Goal: Task Accomplishment & Management: Use online tool/utility

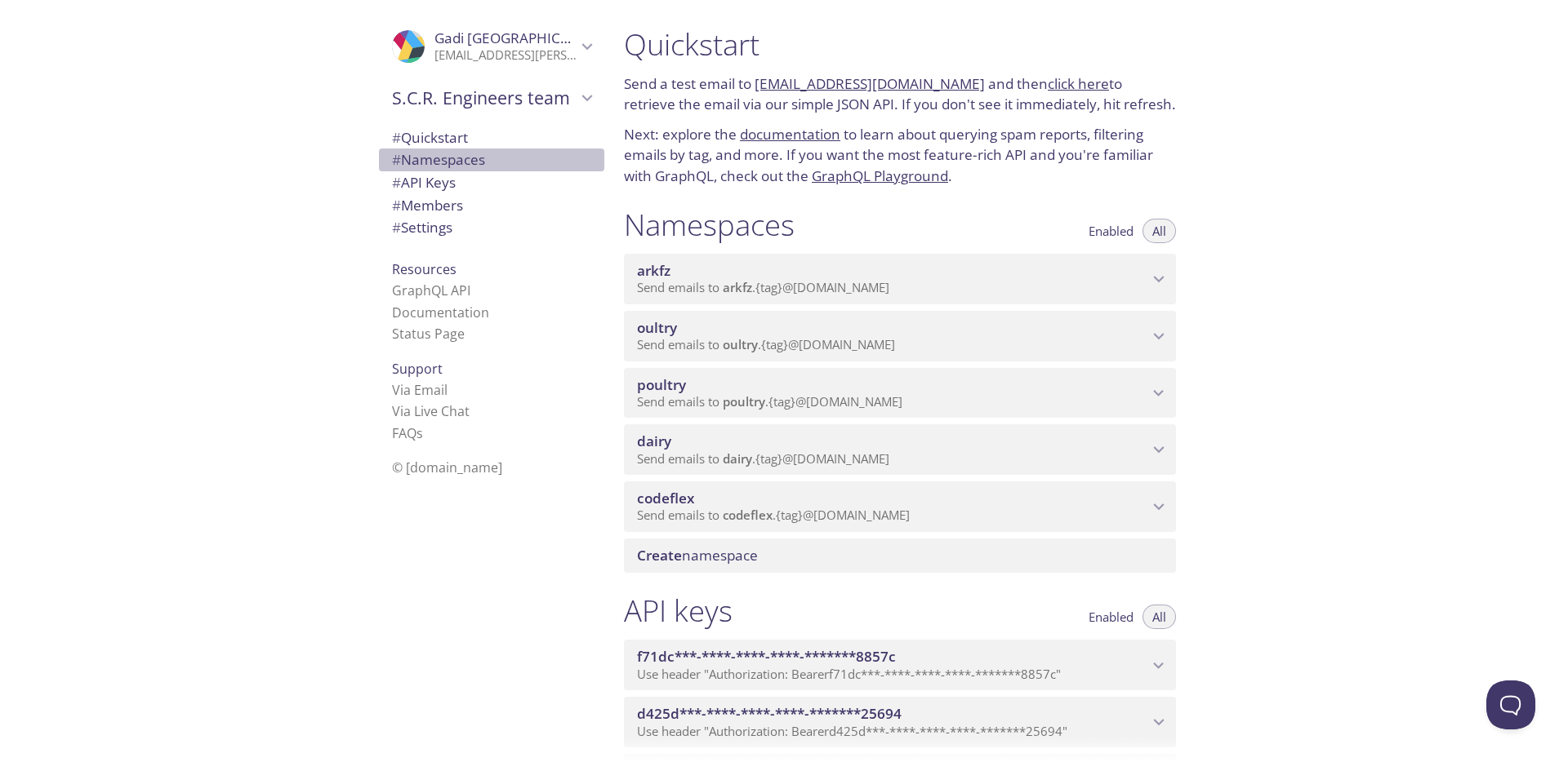
click at [469, 163] on span "# Namespaces" at bounding box center [438, 159] width 93 height 19
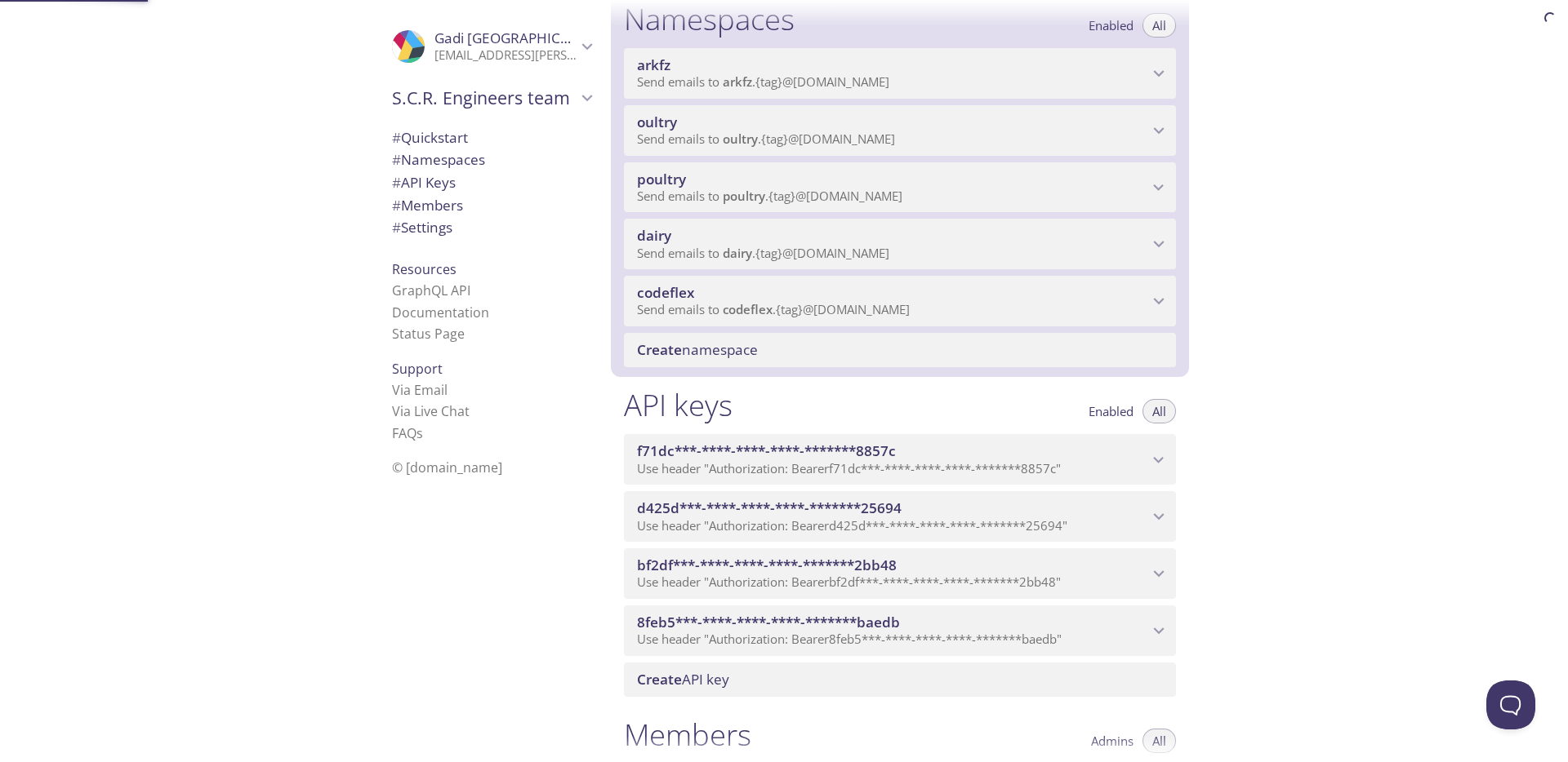
scroll to position [206, 0]
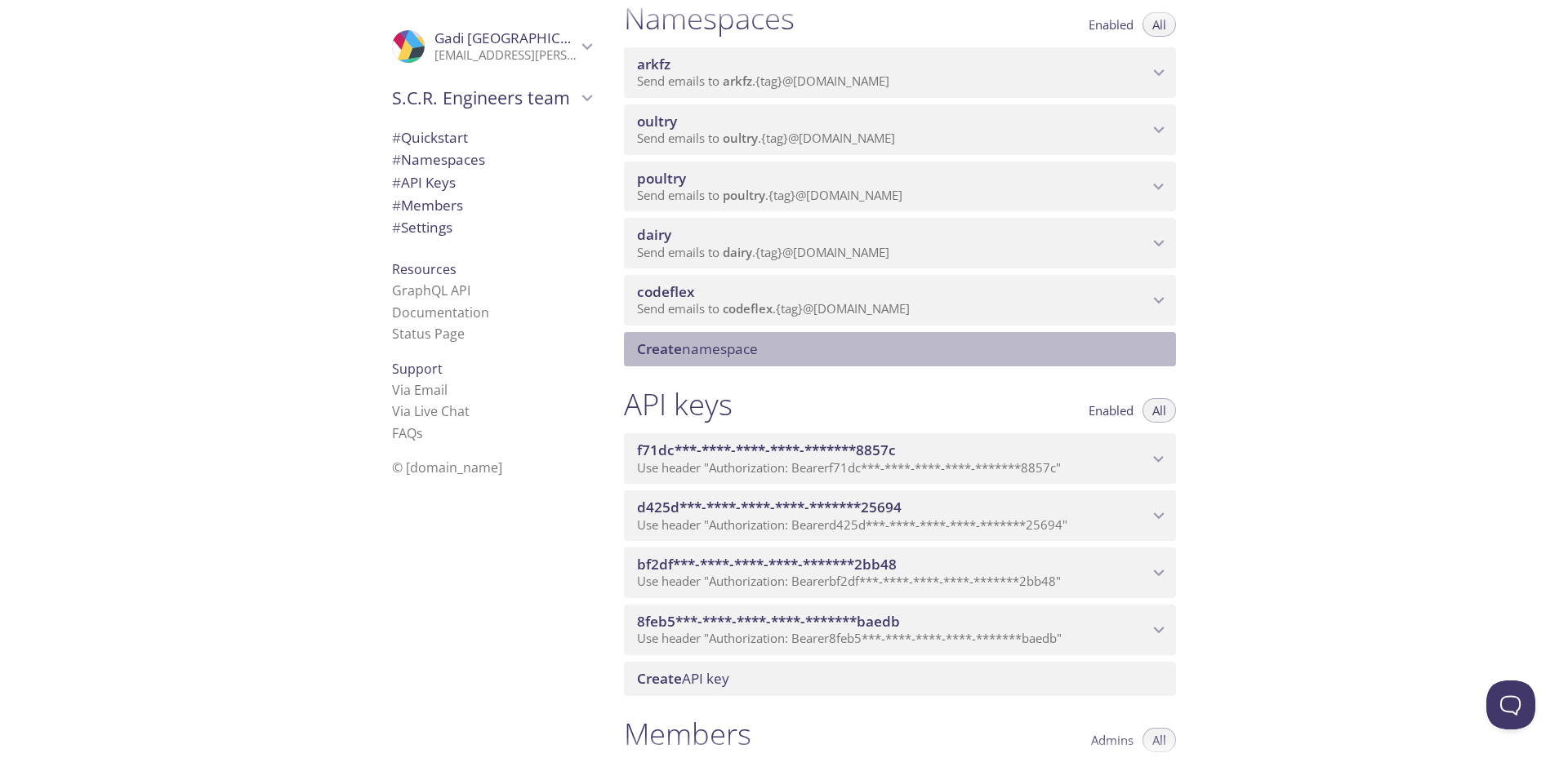
click at [713, 350] on span "Create namespace" at bounding box center [697, 348] width 121 height 19
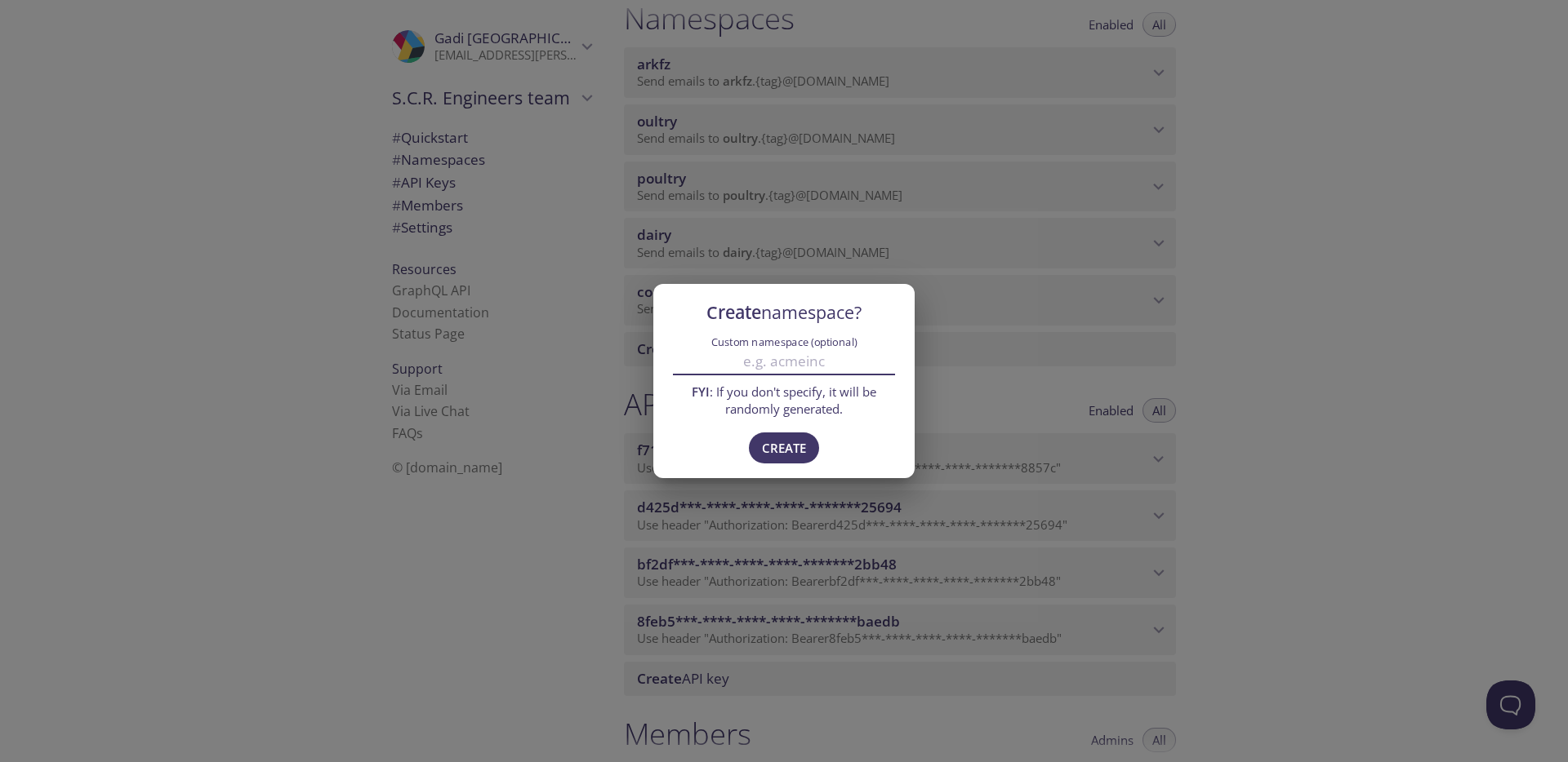
click at [746, 368] on input "Custom namespace (optional)" at bounding box center [784, 362] width 222 height 27
paste input "ence"
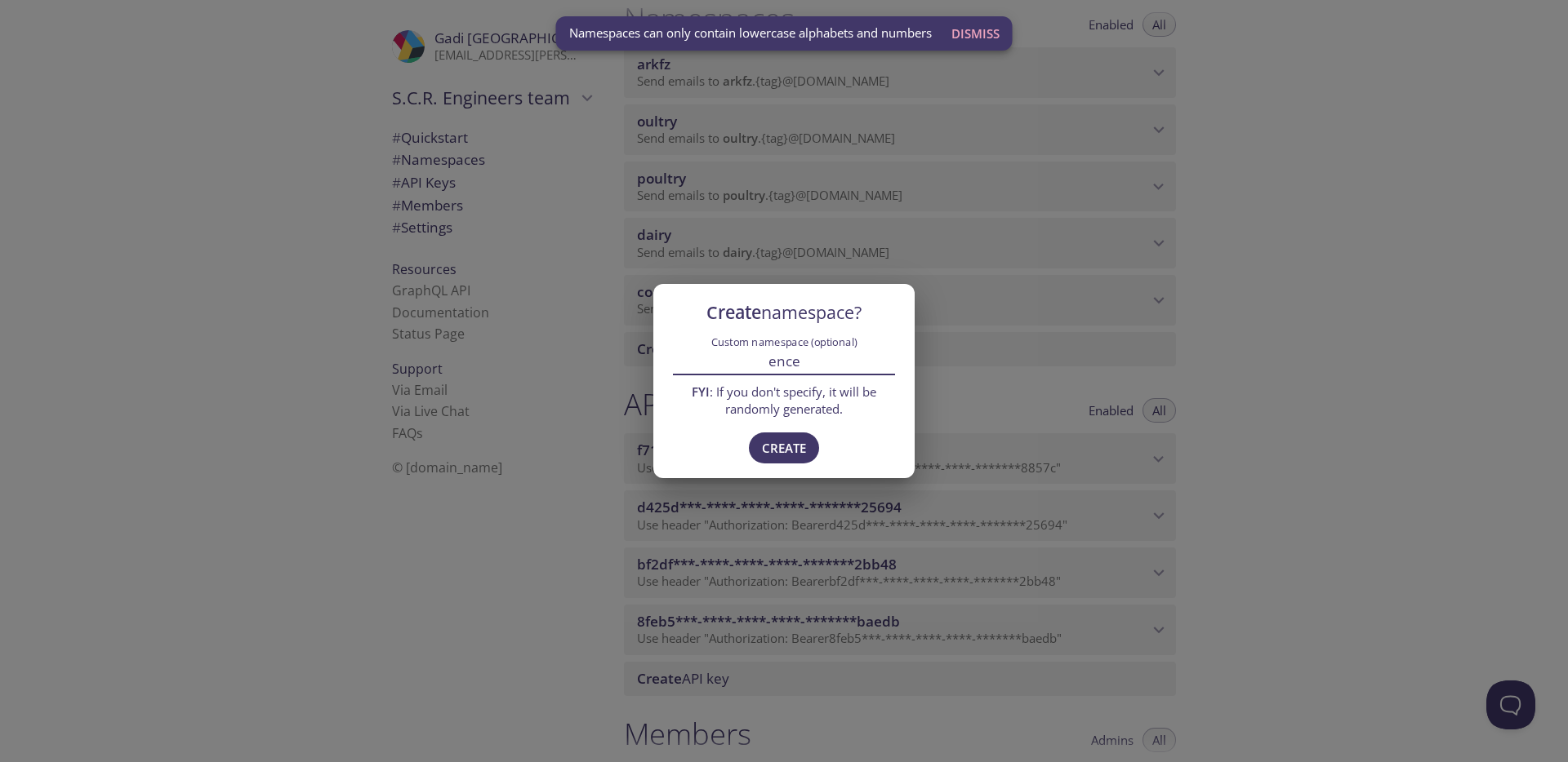
click at [746, 368] on input "ence" at bounding box center [784, 362] width 222 height 27
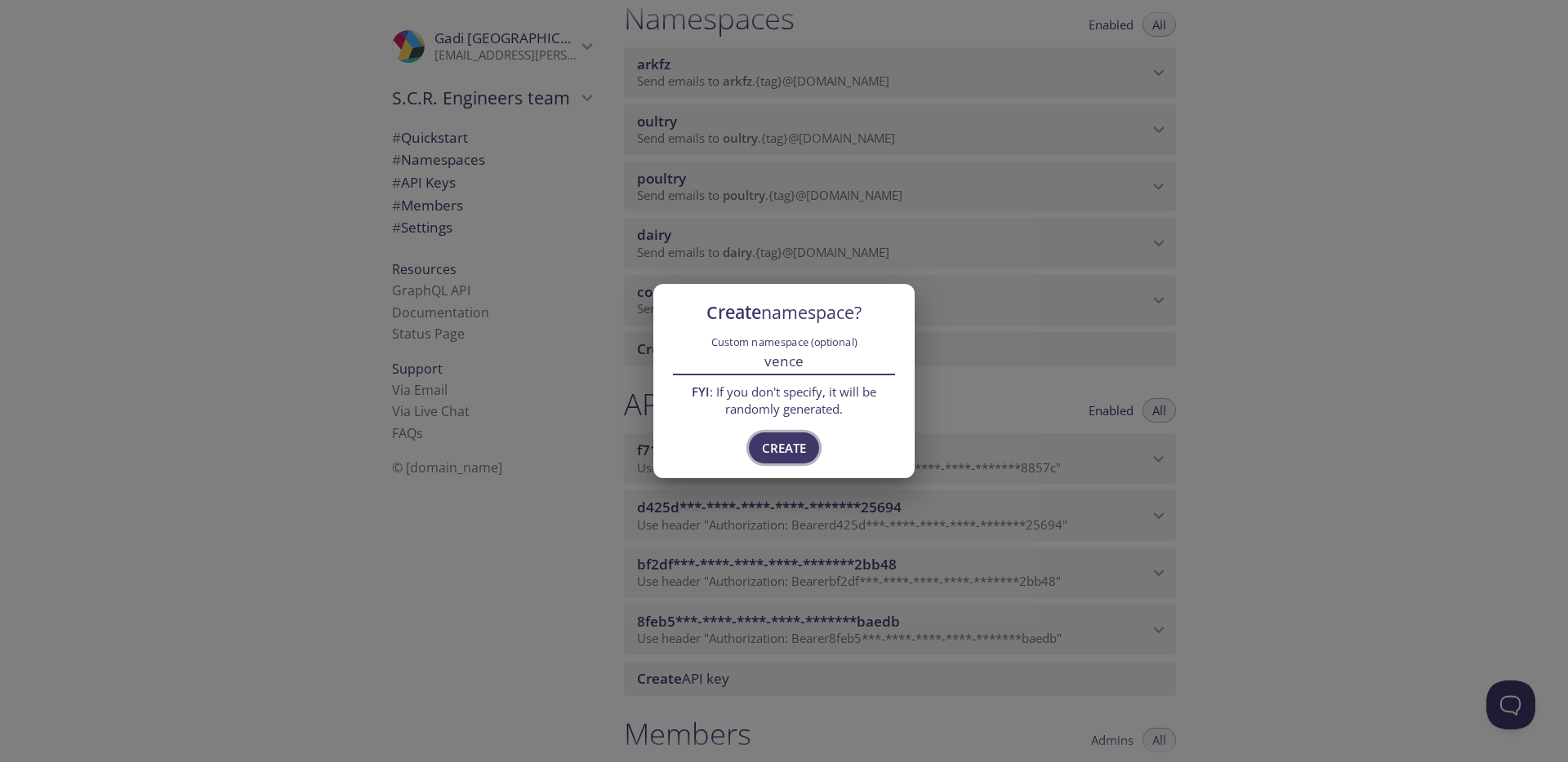
type input "vence"
click at [787, 445] on span "Create" at bounding box center [784, 447] width 44 height 21
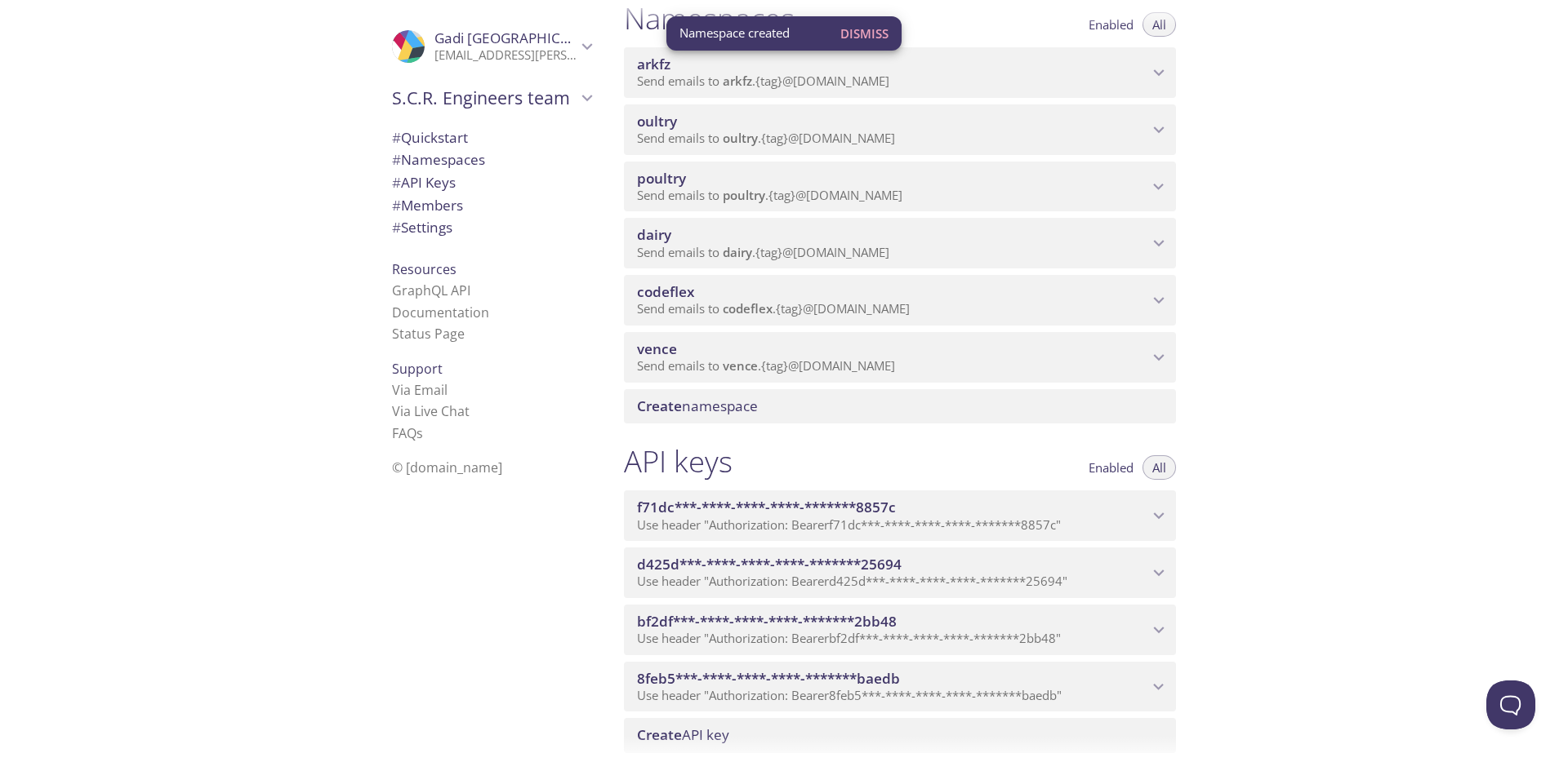
click at [666, 406] on span "Create" at bounding box center [658, 406] width 45 height 19
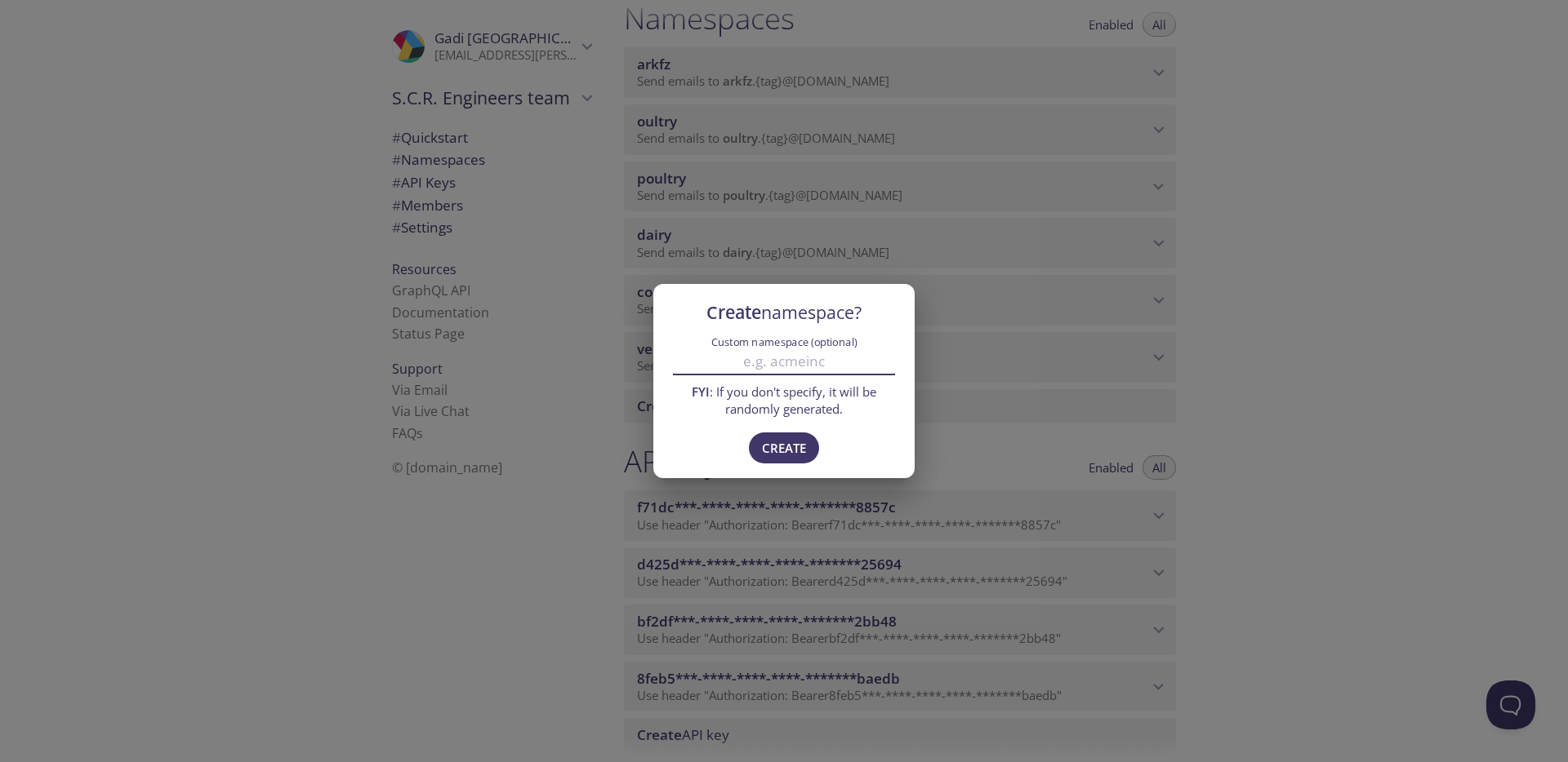
click at [743, 356] on input "Custom namespace (optional)" at bounding box center [784, 362] width 222 height 27
paste input "eedlot"
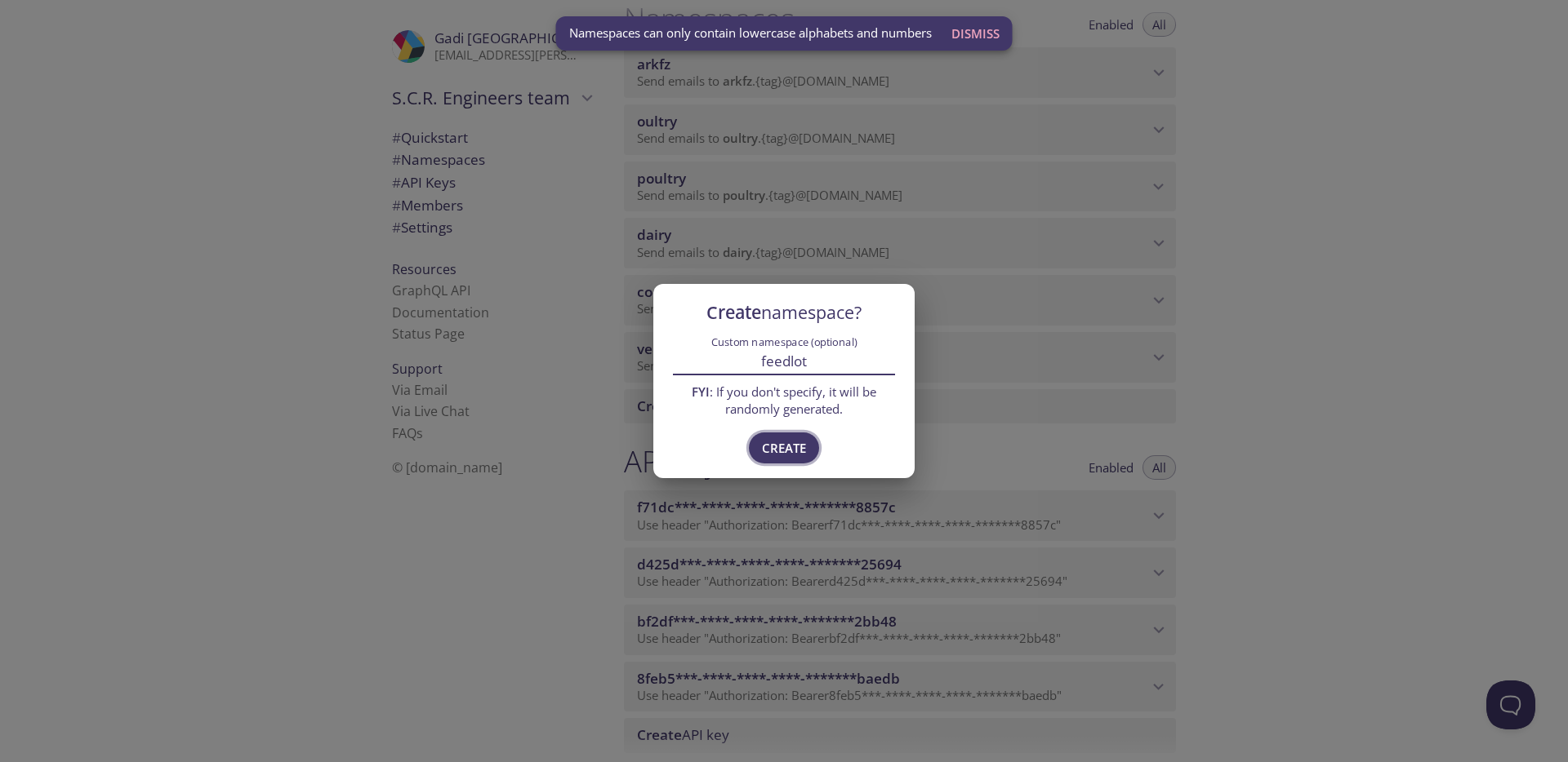
type input "feedlot"
click at [786, 451] on span "Create" at bounding box center [784, 447] width 44 height 21
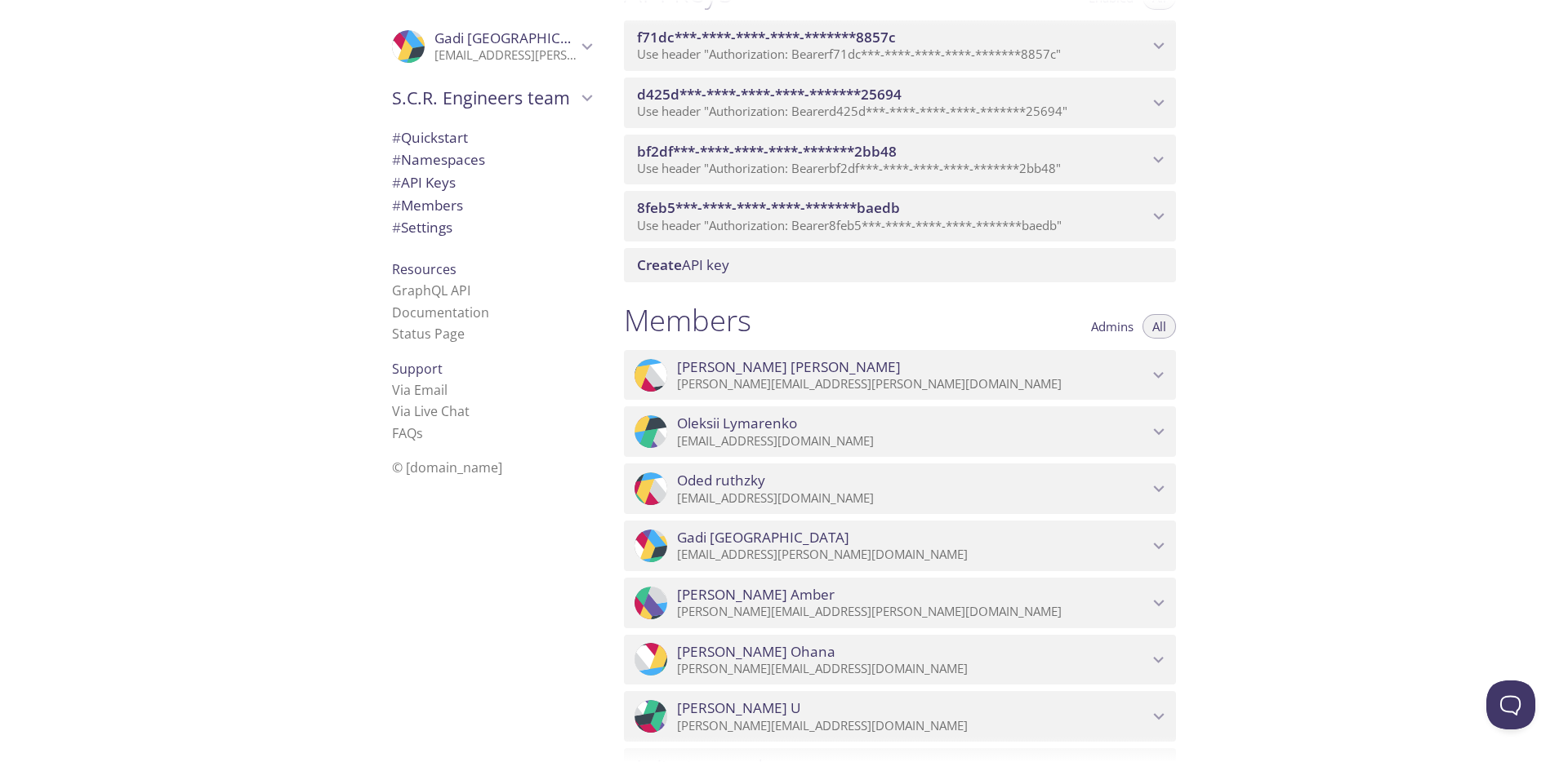
scroll to position [747, 0]
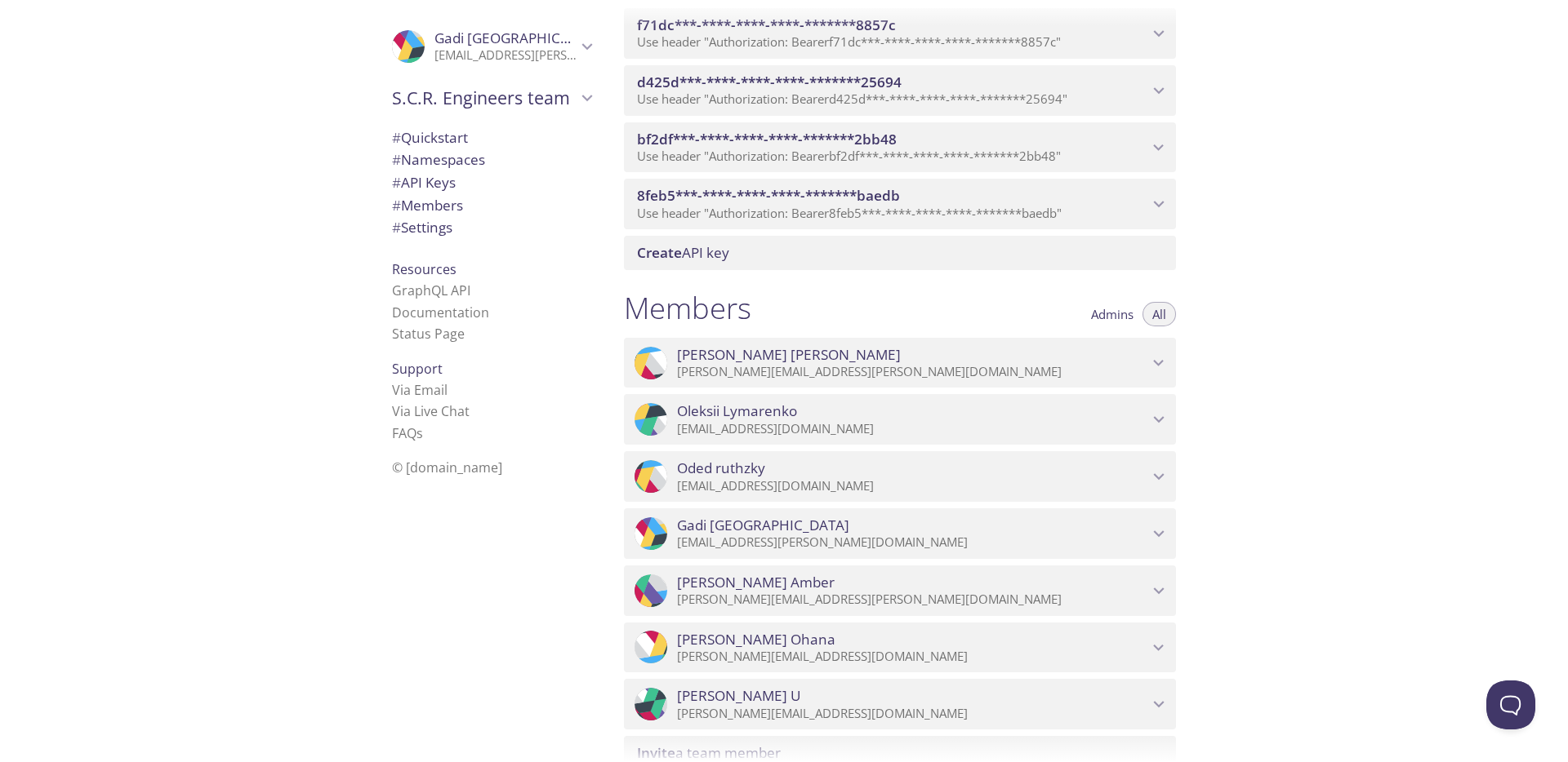
click at [1158, 359] on icon "Adam russak" at bounding box center [1158, 363] width 21 height 21
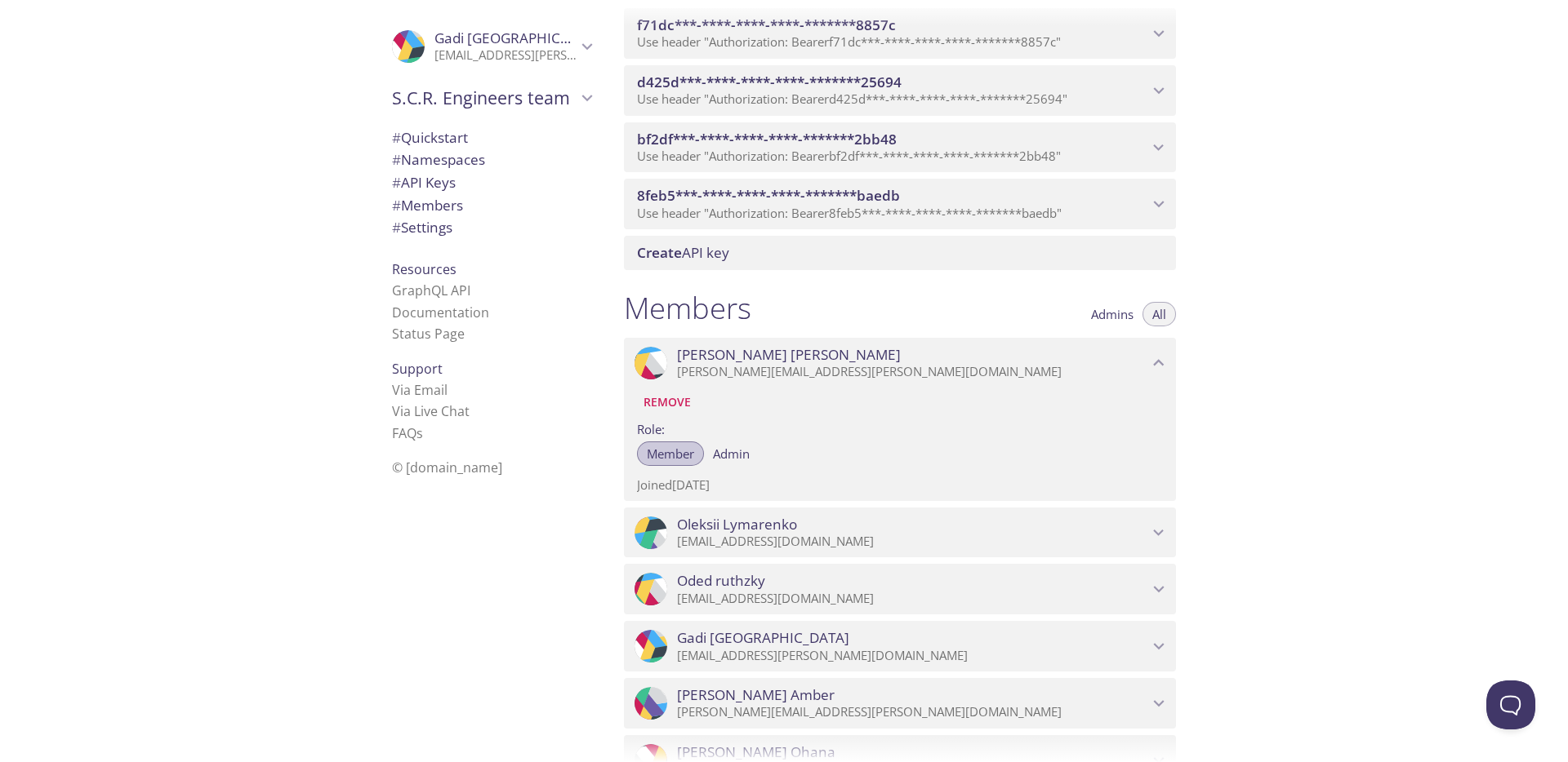
click at [681, 454] on span "Member" at bounding box center [670, 454] width 47 height 0
click at [1213, 354] on div "Quickstart Send a test email to [EMAIL_ADDRESS][DOMAIN_NAME] and then click her…" at bounding box center [1089, 381] width 957 height 762
click at [1171, 323] on button "All" at bounding box center [1159, 314] width 34 height 25
click at [1153, 315] on span "All" at bounding box center [1159, 315] width 14 height 0
click at [1121, 315] on span "Admins" at bounding box center [1111, 315] width 43 height 0
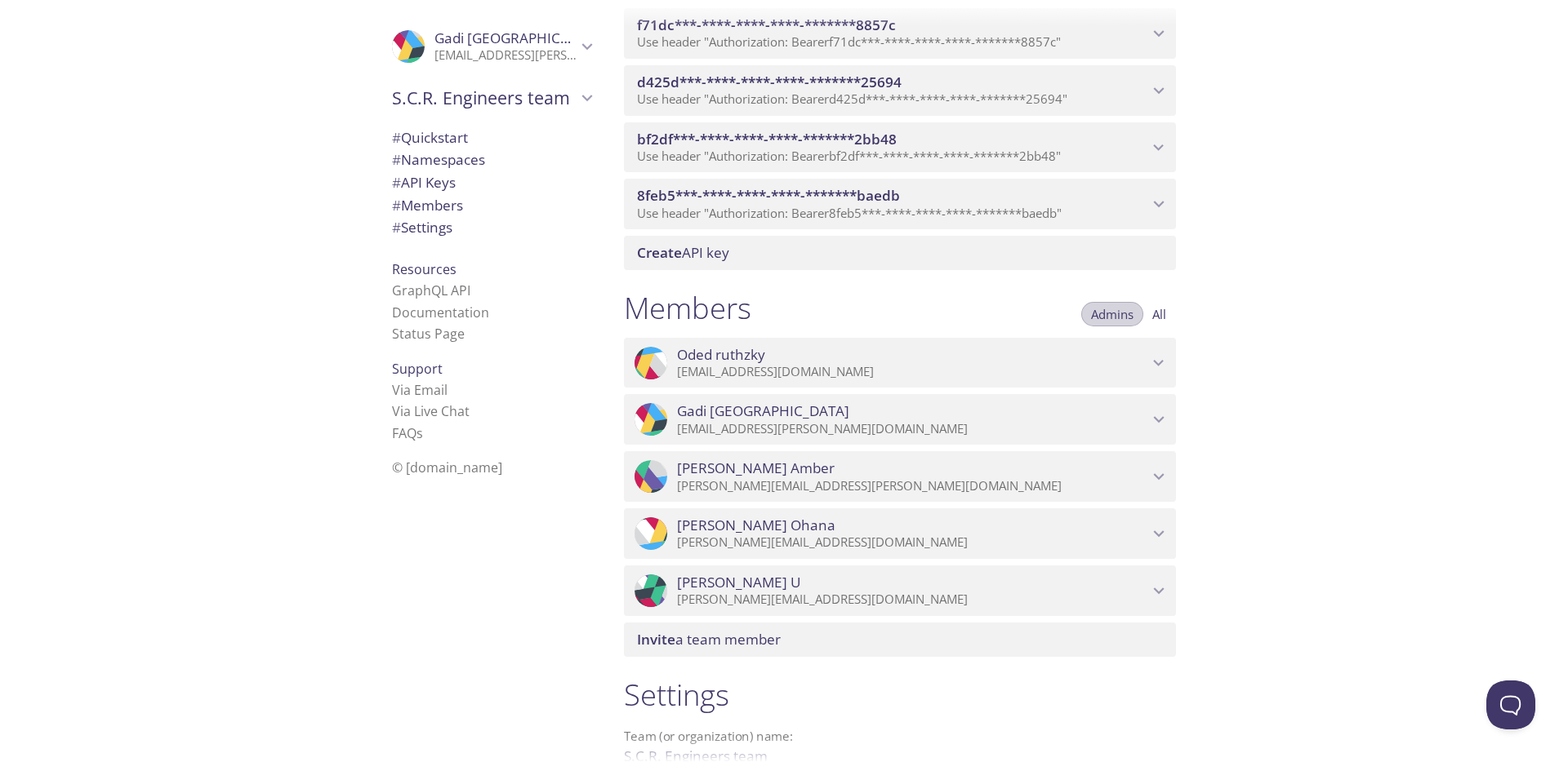
click at [1121, 315] on span "Admins" at bounding box center [1111, 315] width 43 height 0
click at [1160, 315] on span "All" at bounding box center [1159, 315] width 14 height 0
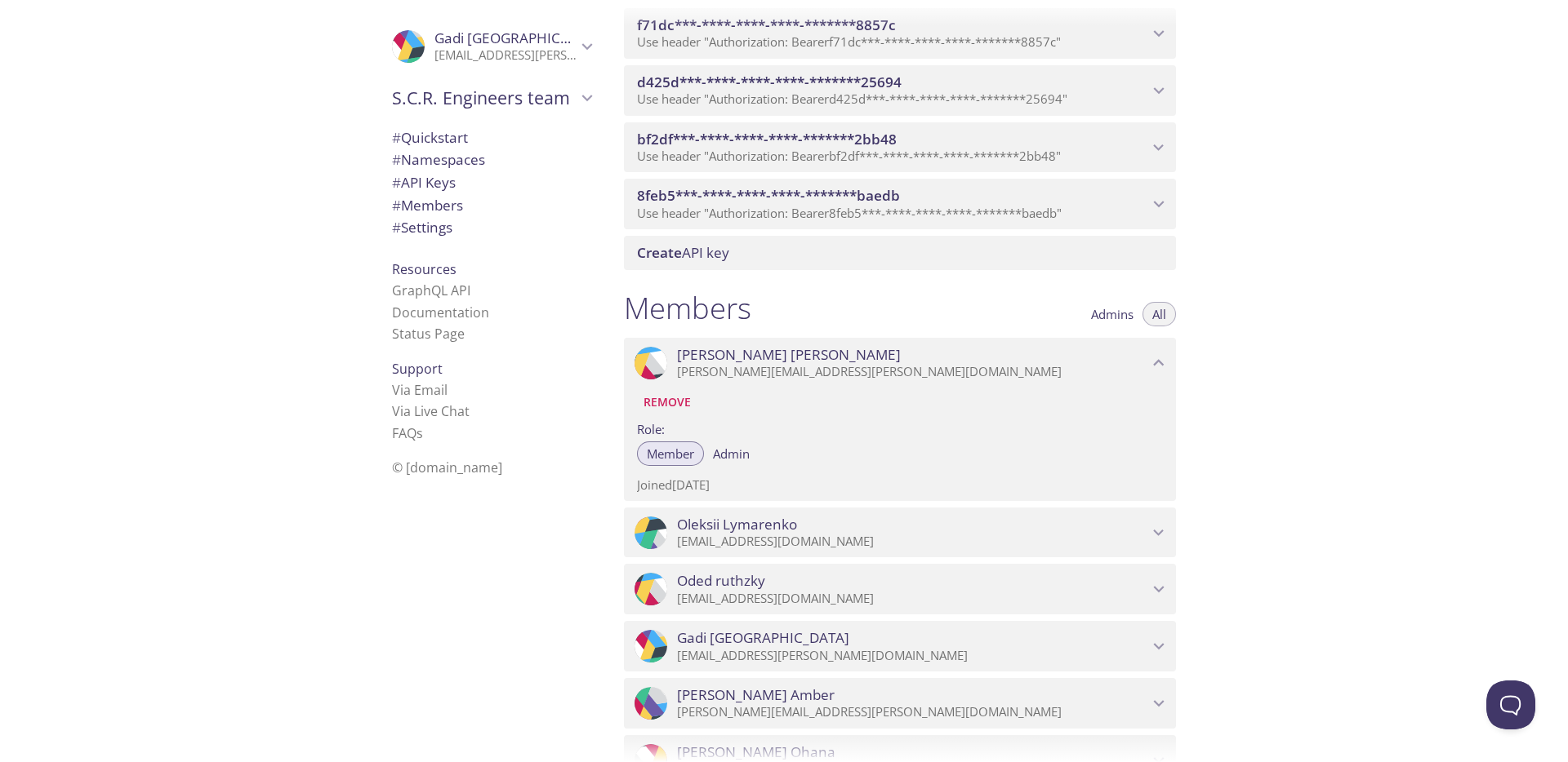
click at [1160, 359] on icon "Adam russak" at bounding box center [1158, 363] width 21 height 21
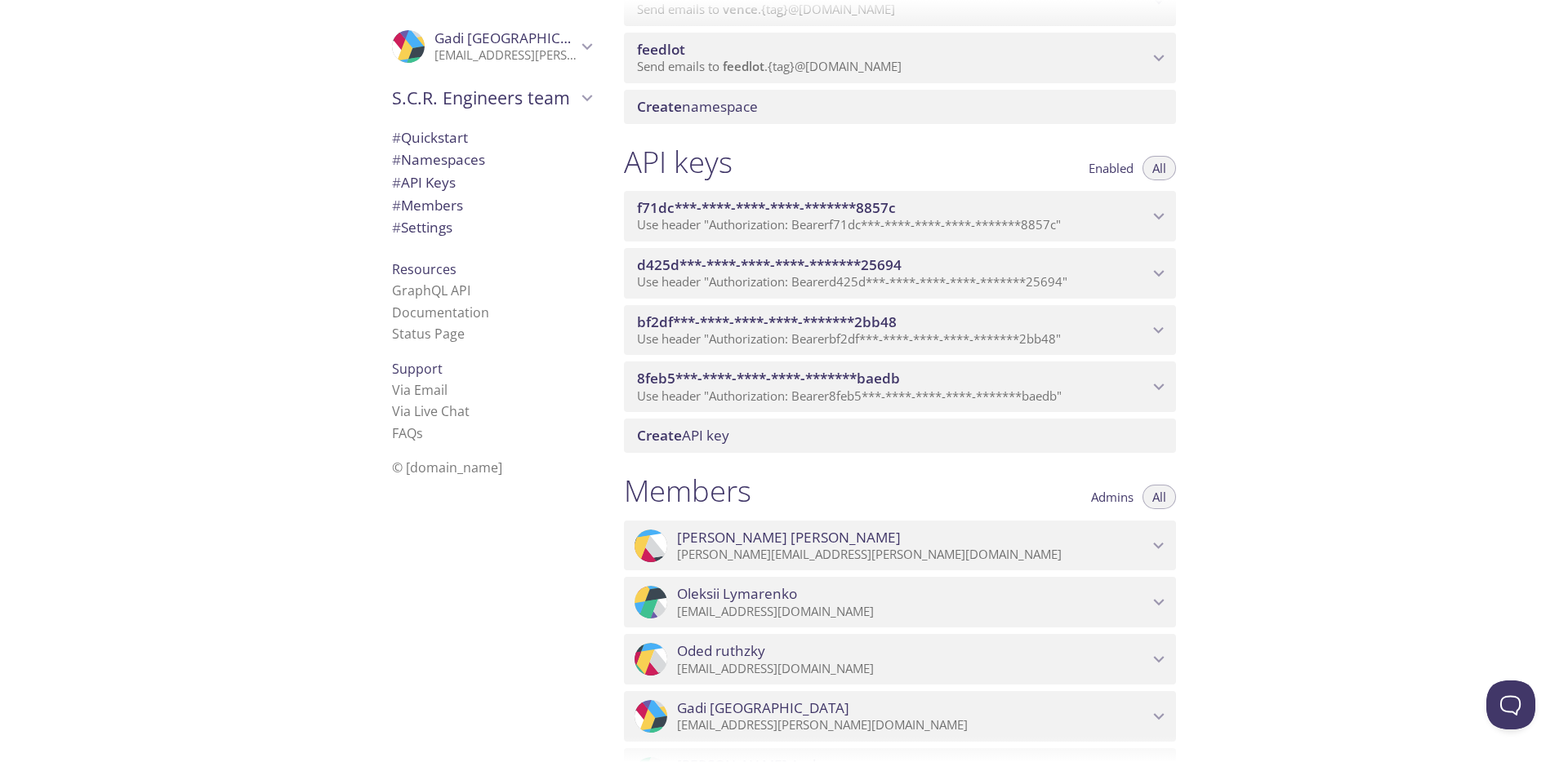
scroll to position [578, 0]
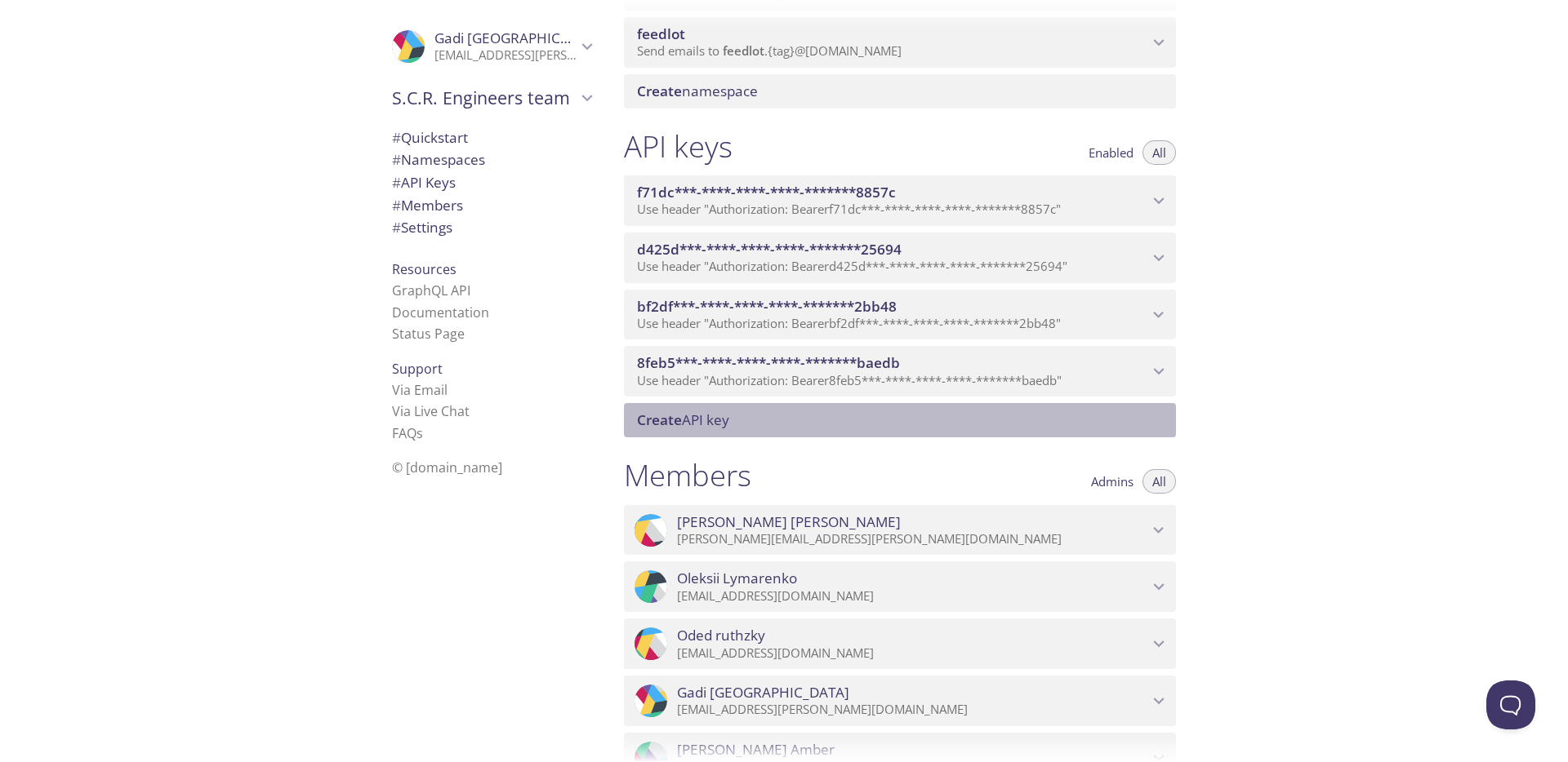
click at [673, 422] on span "Create" at bounding box center [658, 420] width 45 height 19
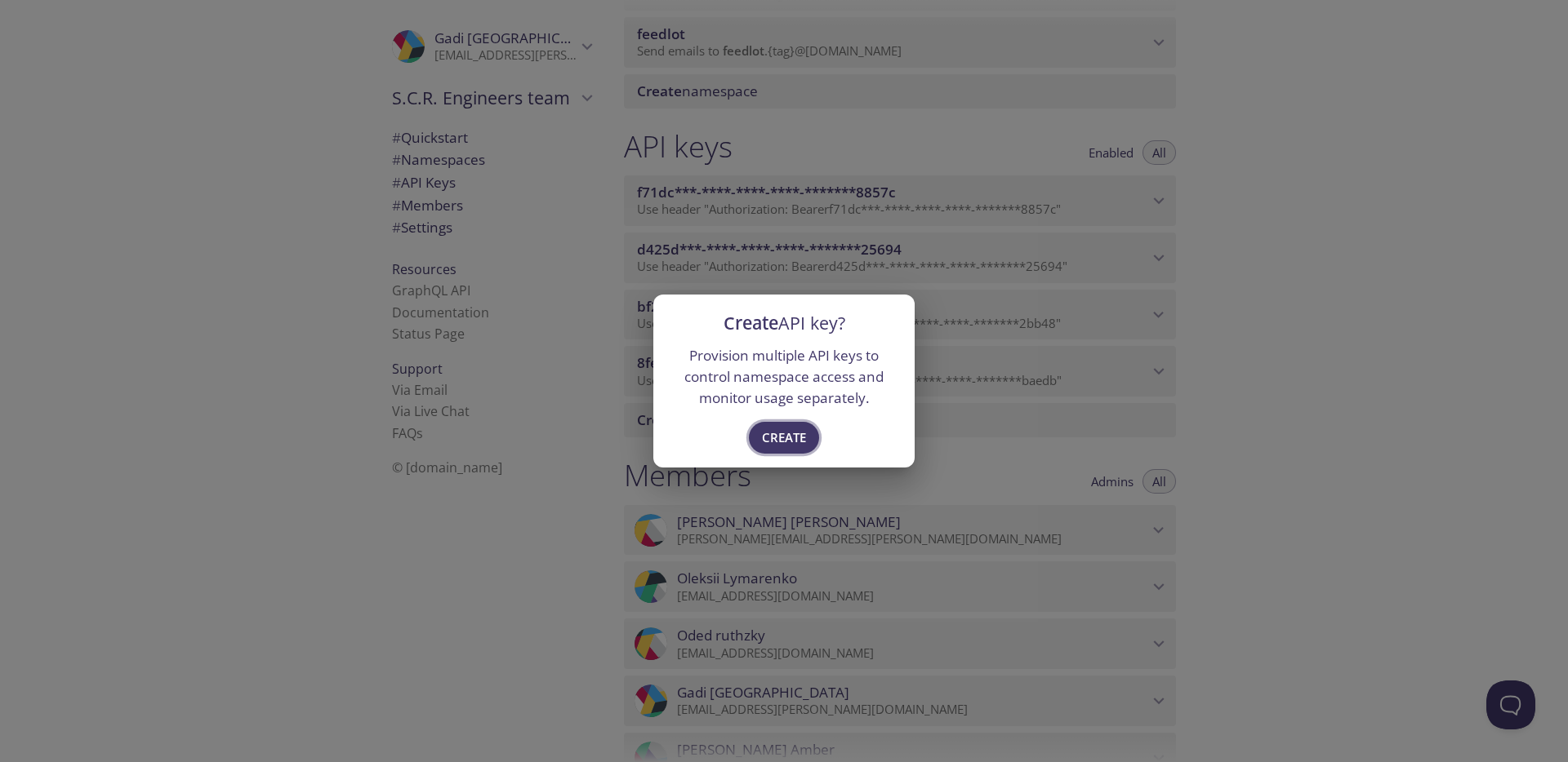
click at [775, 436] on span "Create" at bounding box center [784, 437] width 44 height 21
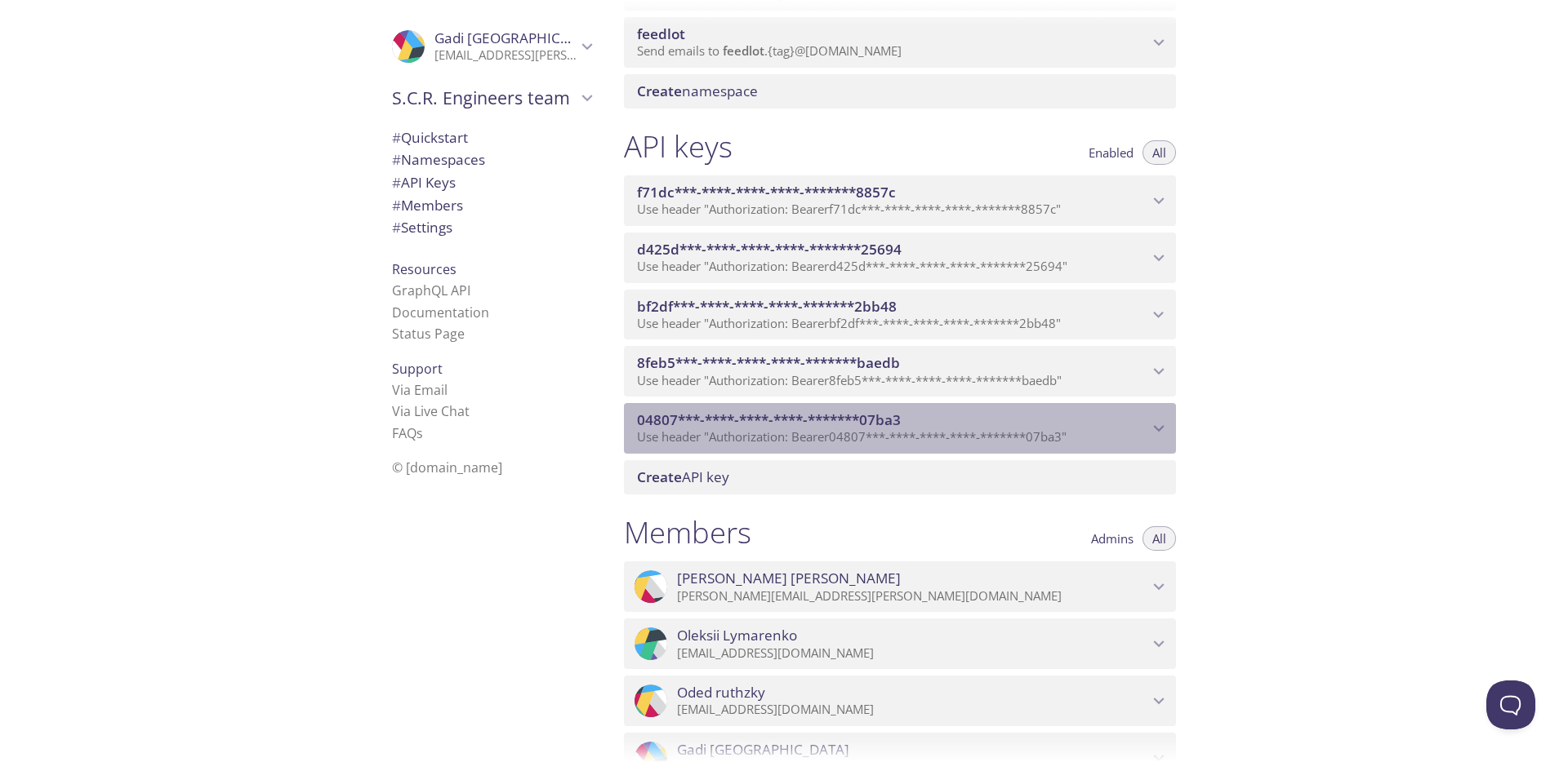
click at [1161, 429] on icon "04807***-****-****-****-*******07ba3 API key" at bounding box center [1159, 428] width 11 height 6
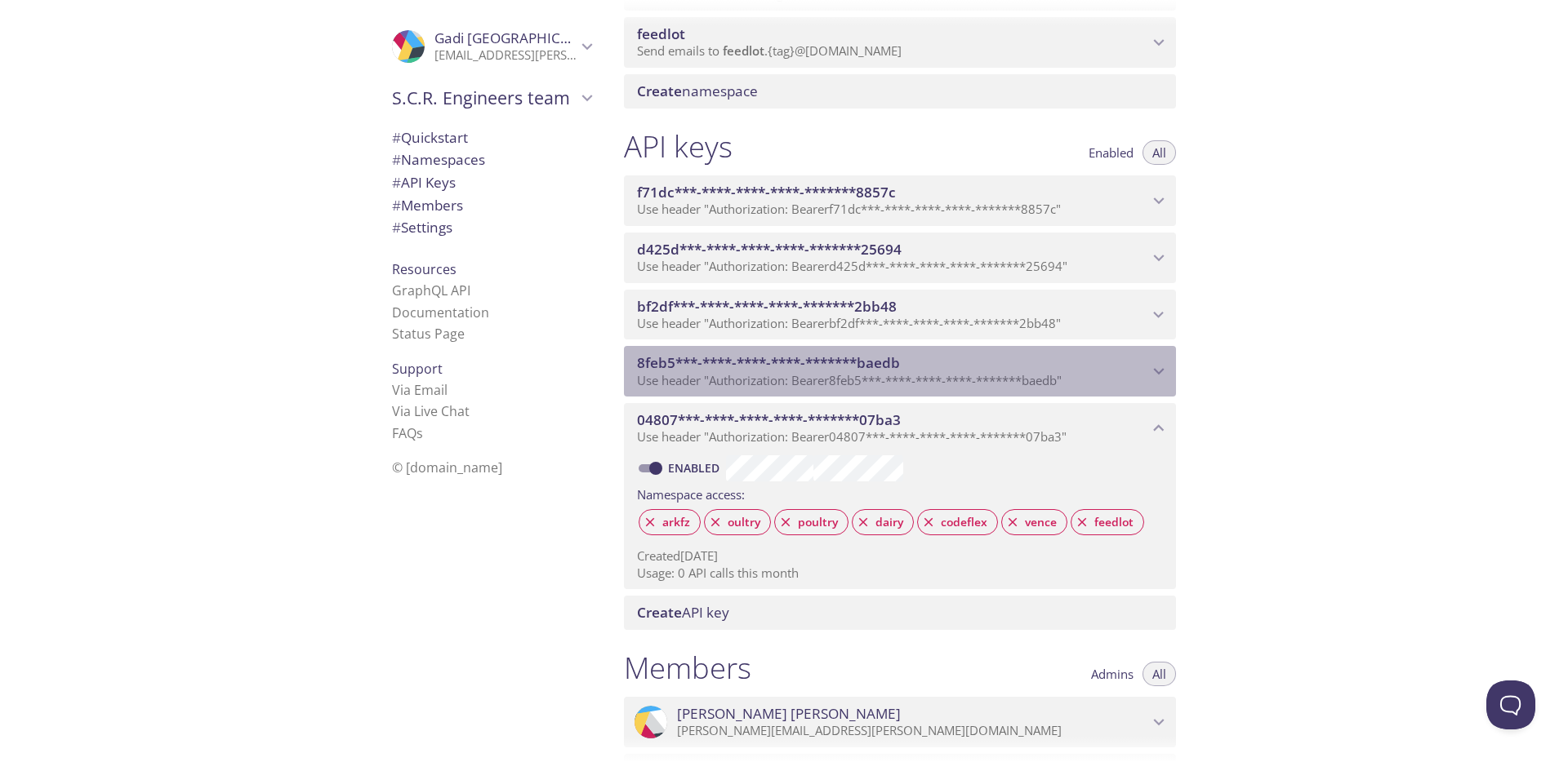
click at [1161, 361] on icon "8feb5***-****-****-****-*******baedb API key" at bounding box center [1158, 371] width 21 height 21
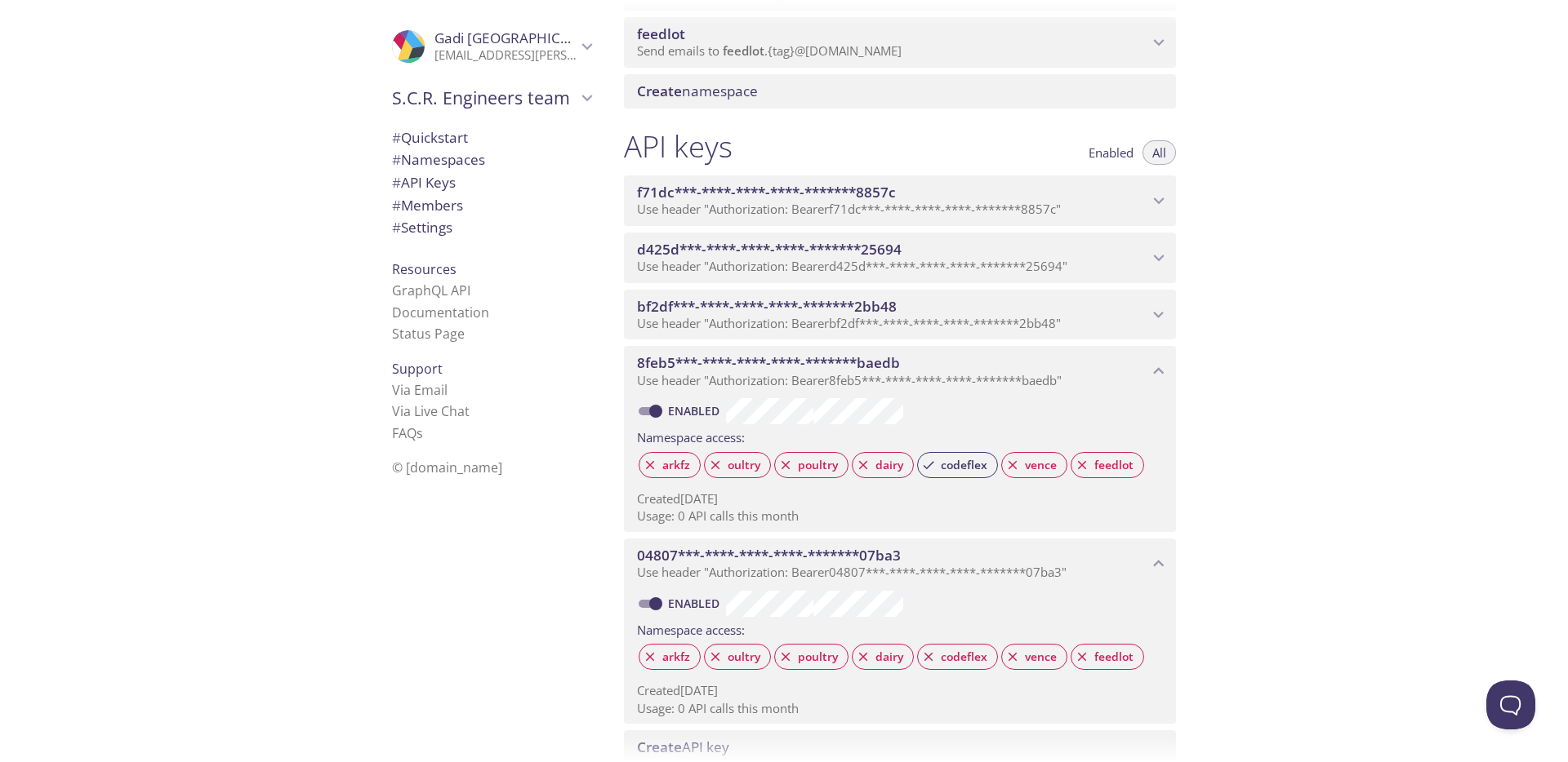
click at [1161, 361] on icon "8feb5***-****-****-****-*******baedb API key" at bounding box center [1158, 371] width 21 height 21
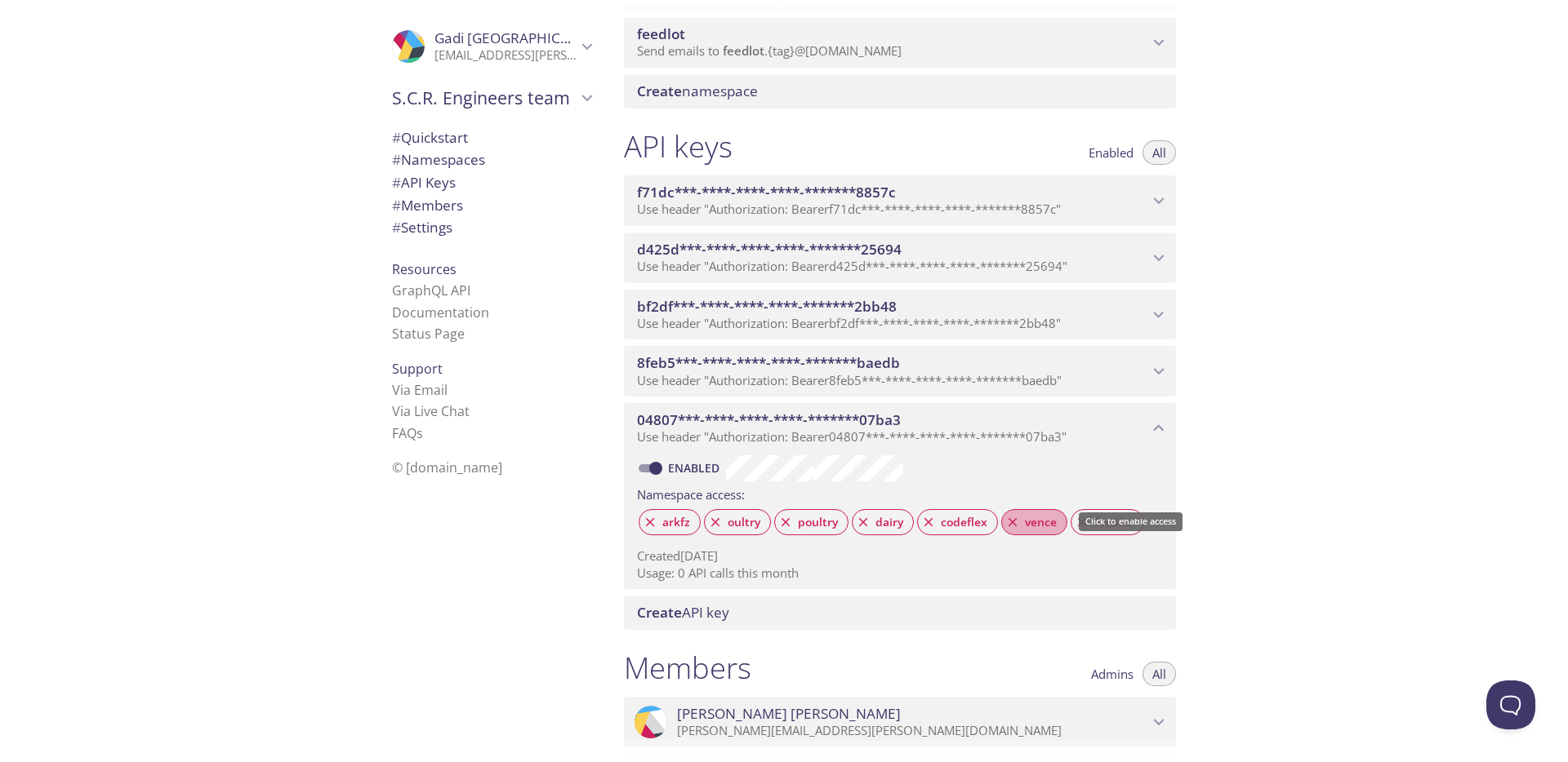
click at [1040, 528] on span "vence" at bounding box center [1040, 522] width 52 height 15
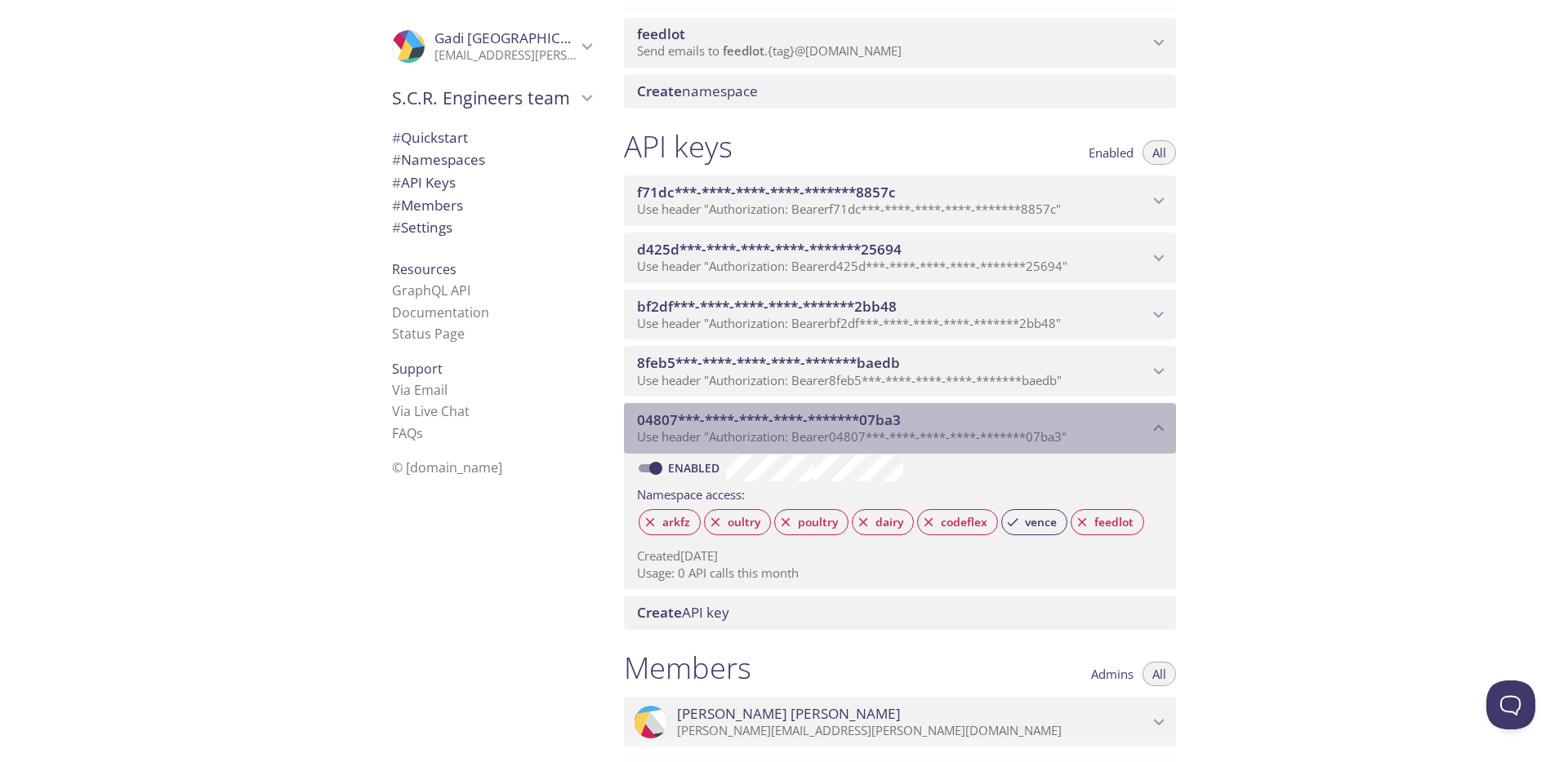
click at [734, 442] on span "Use header "Authorization: Bearer 04807***-****-****-****-*******07ba3 "" at bounding box center [851, 436] width 429 height 16
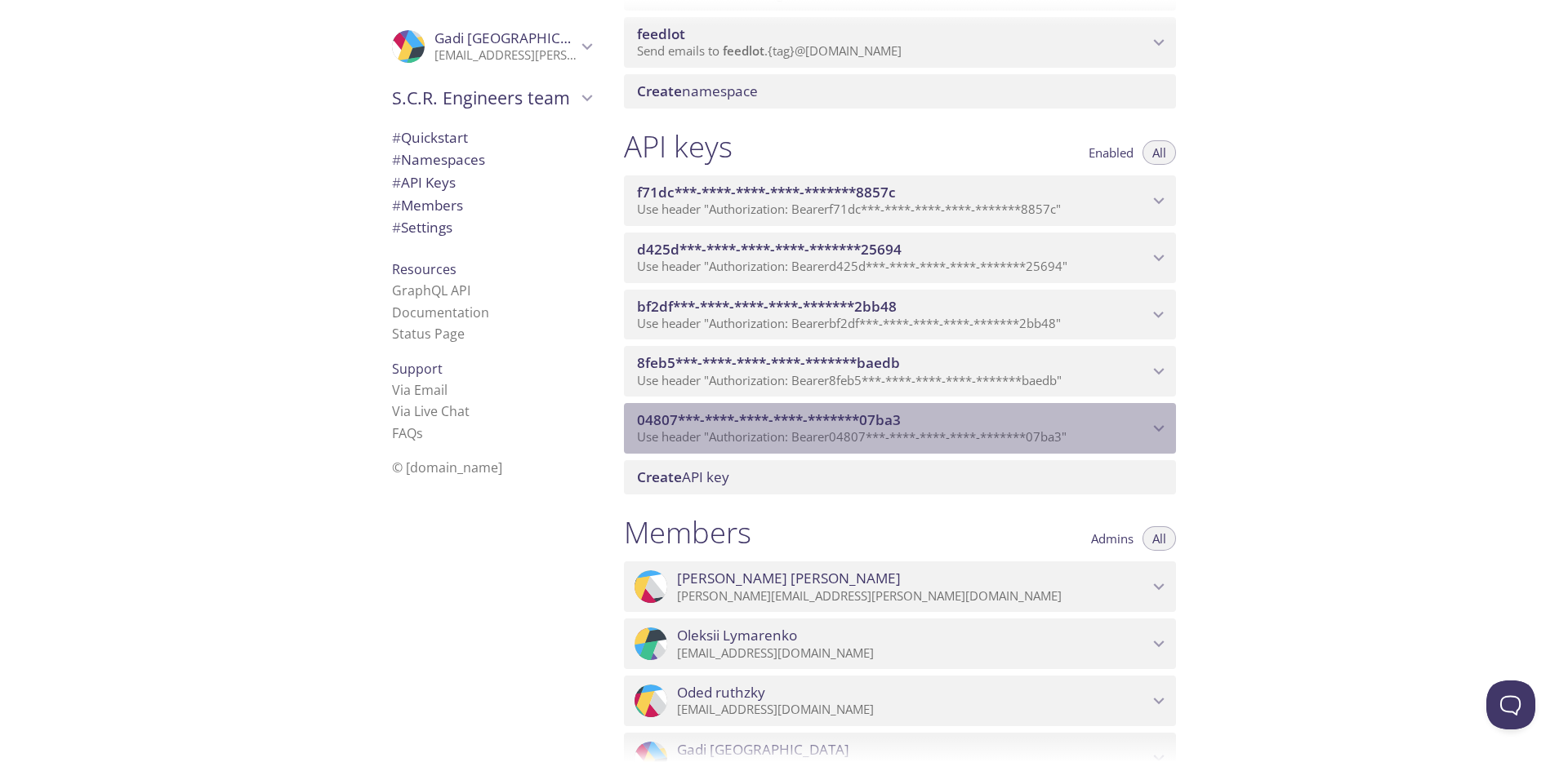
click at [734, 442] on span "Use header "Authorization: Bearer 04807***-****-****-****-*******07ba3 "" at bounding box center [851, 436] width 429 height 16
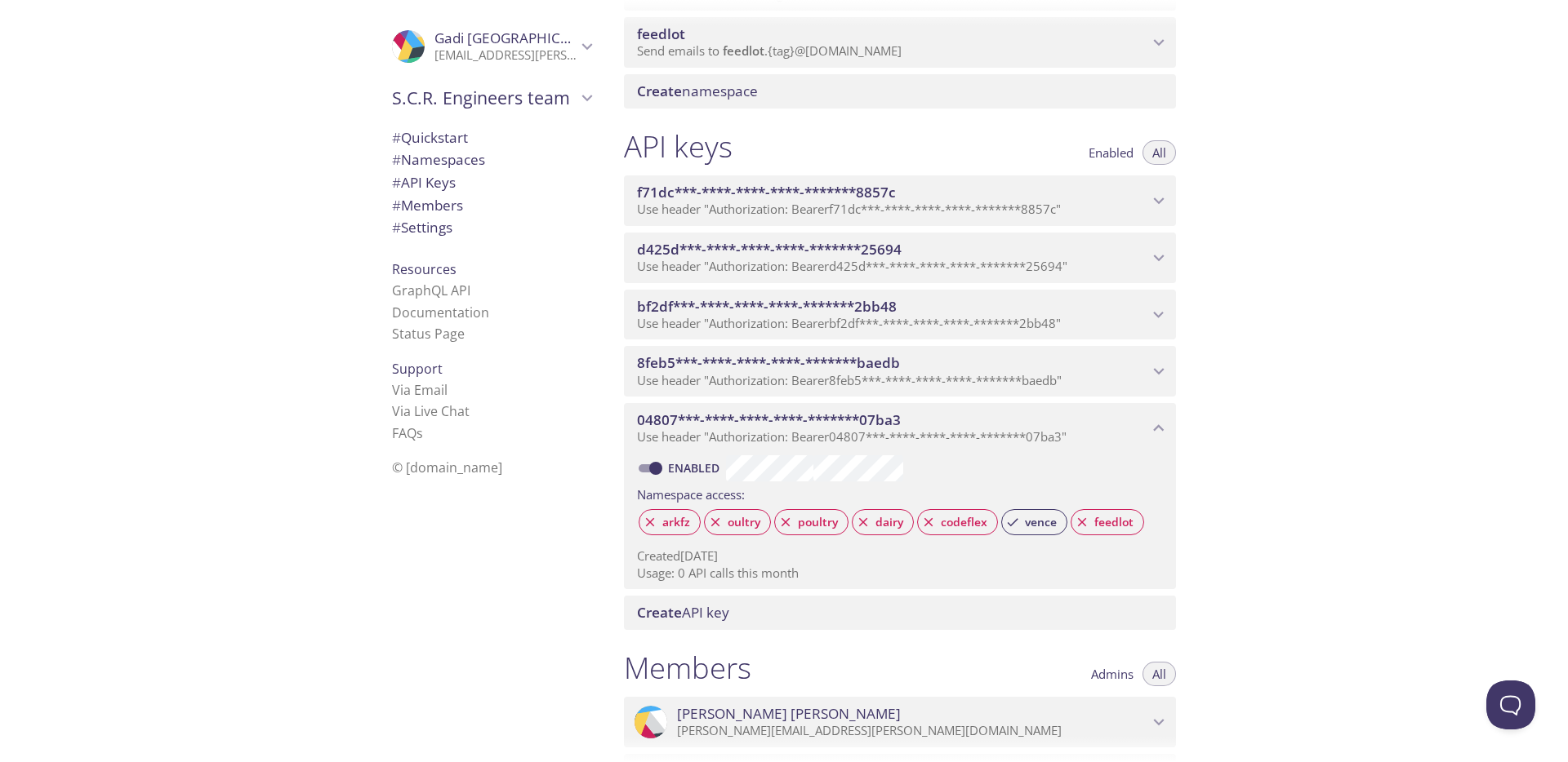
click at [669, 616] on span "Create" at bounding box center [658, 612] width 45 height 19
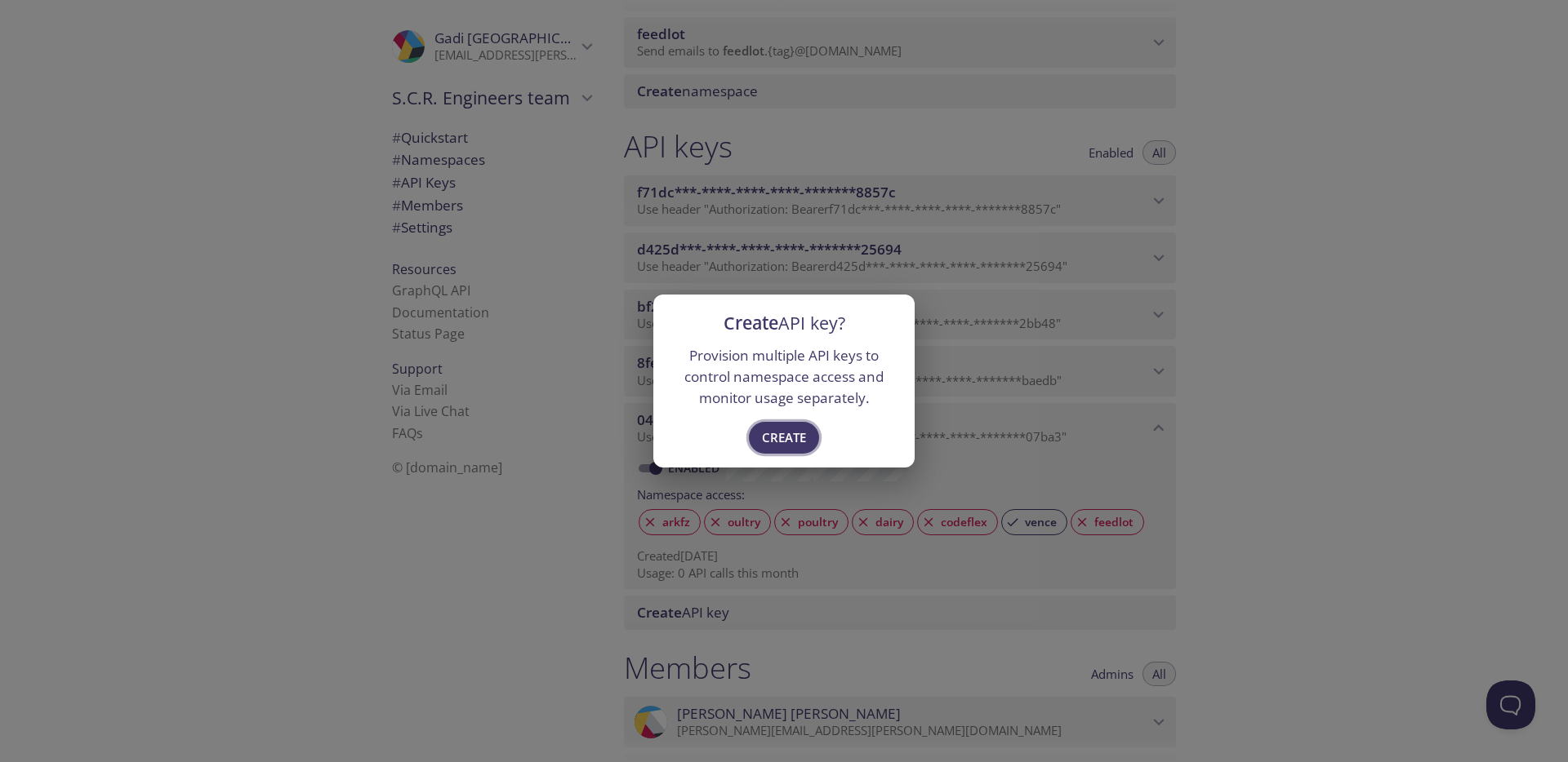
click at [799, 436] on span "Create" at bounding box center [784, 437] width 44 height 21
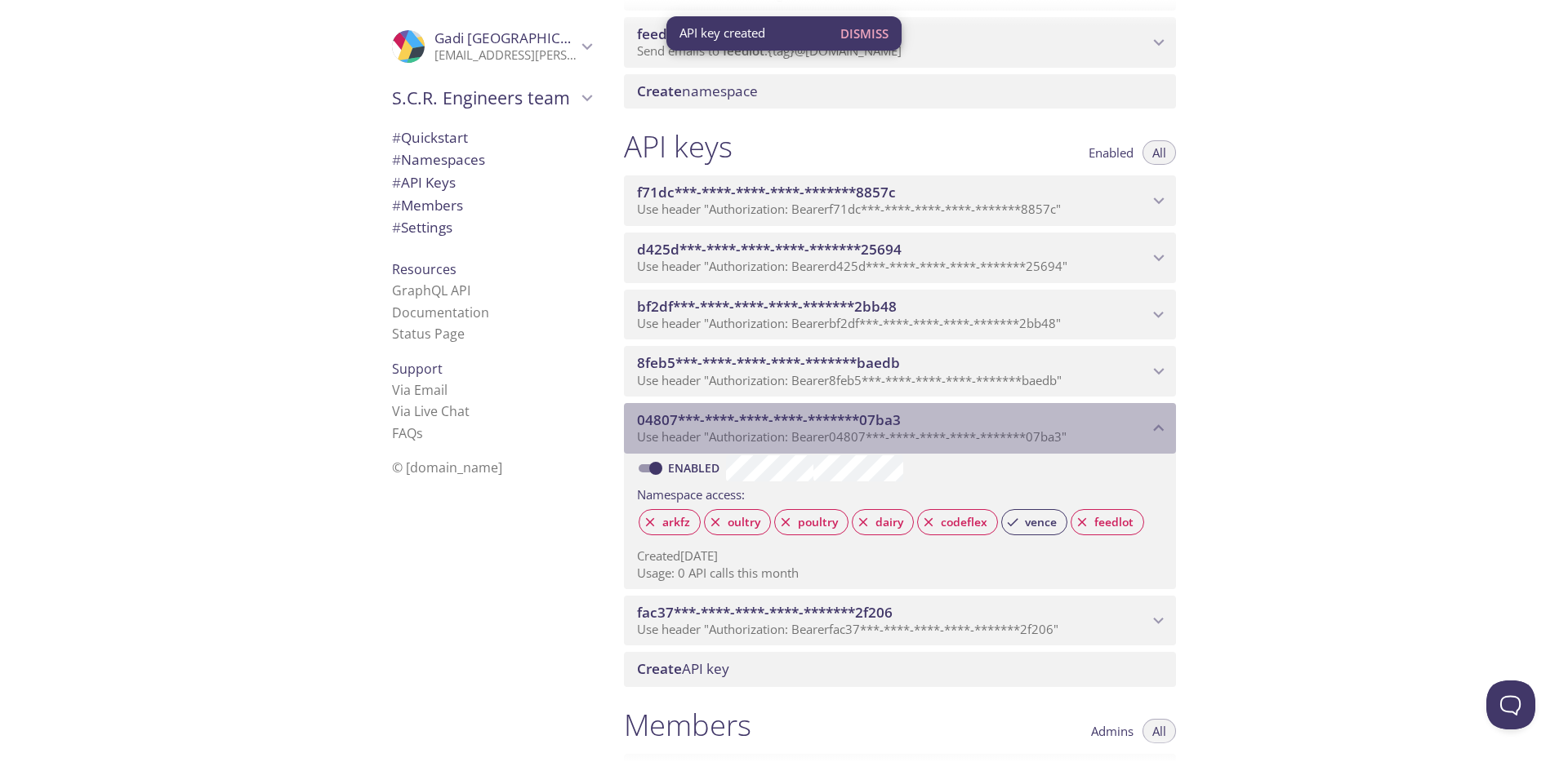
click at [1161, 430] on icon "04807***-****-****-****-*******07ba3 API key" at bounding box center [1158, 428] width 21 height 21
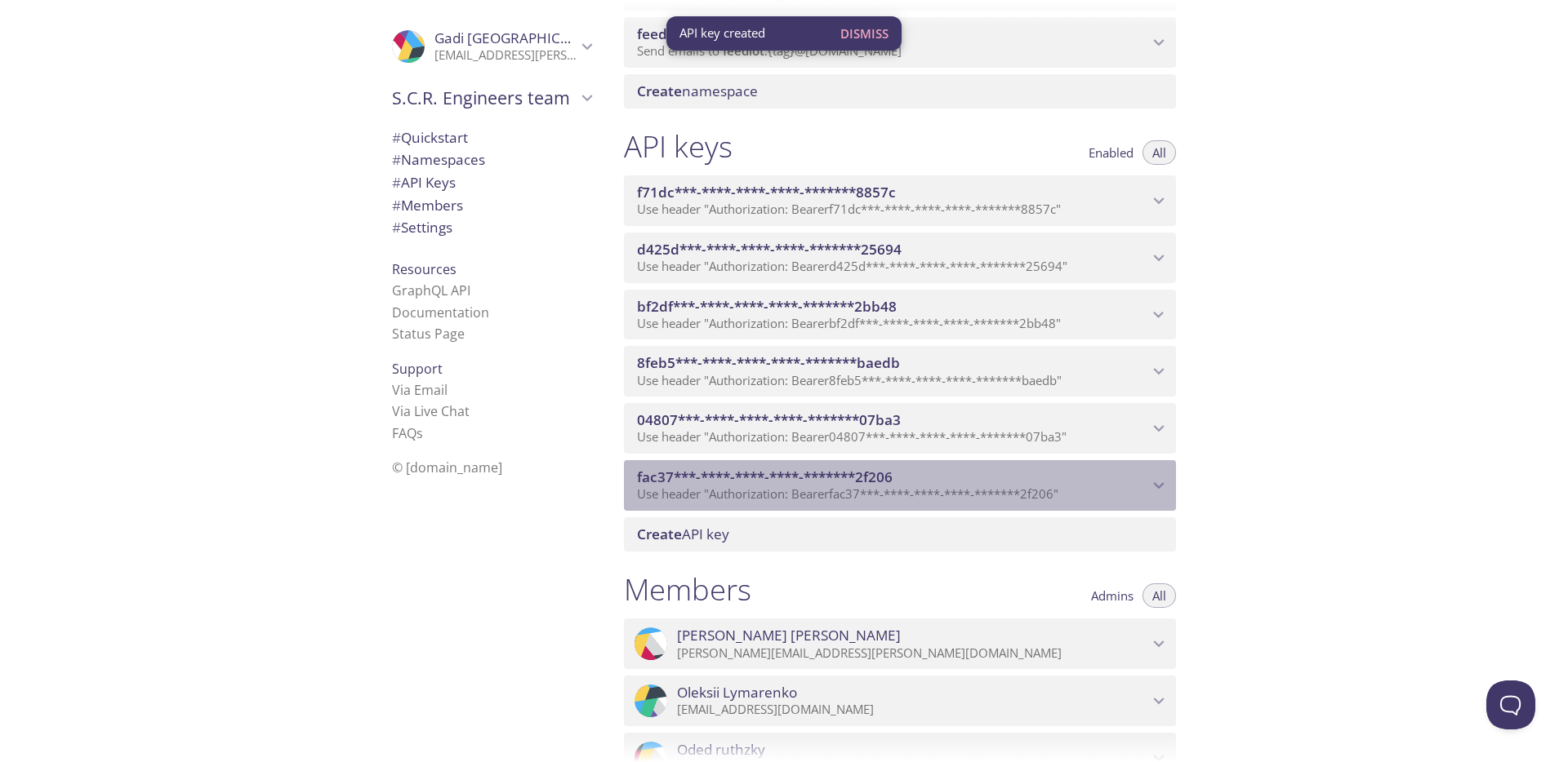
click at [1163, 484] on icon "fac37***-****-****-****-*******2f206 API key" at bounding box center [1158, 485] width 21 height 21
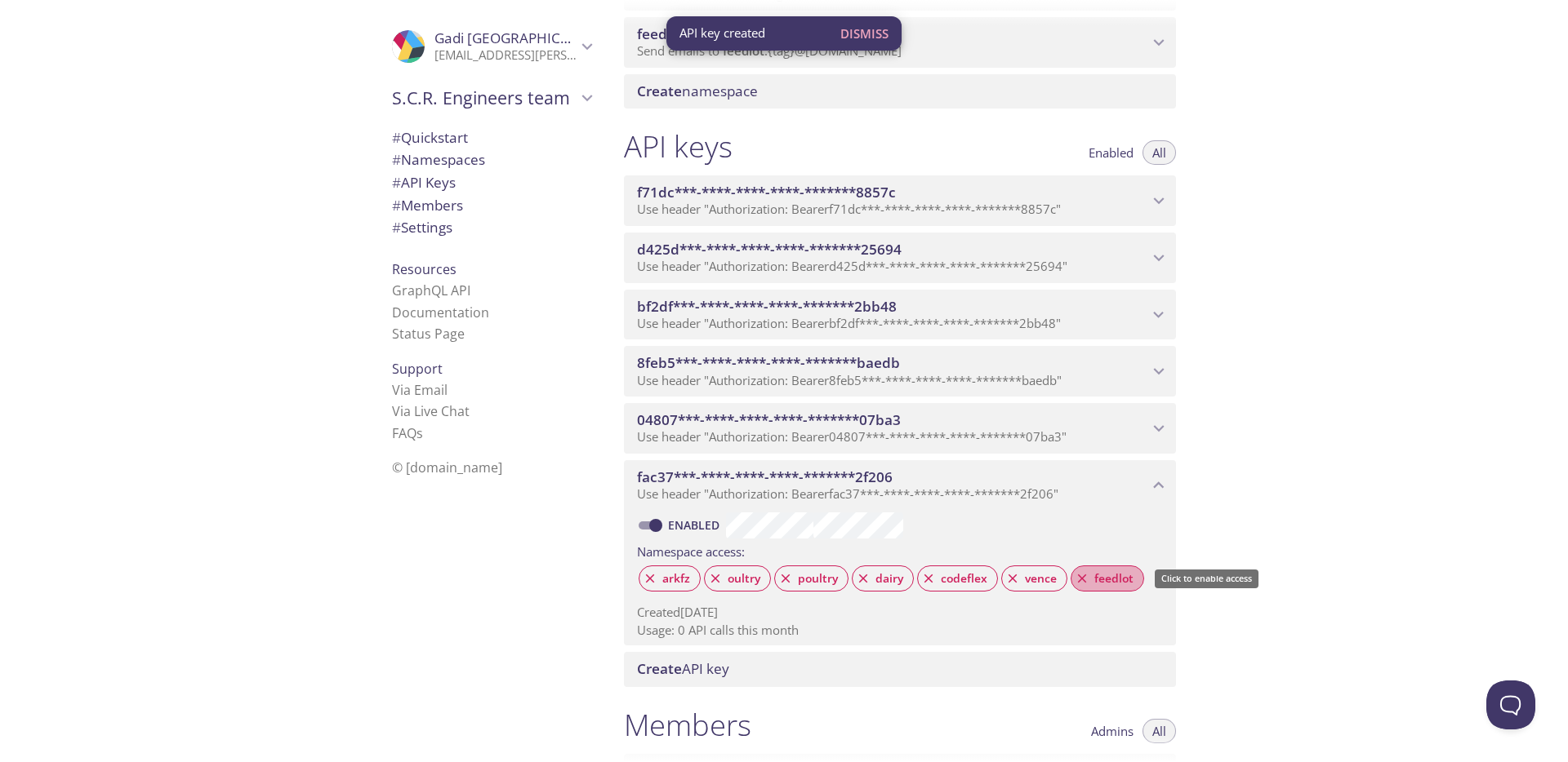
click at [1110, 578] on span "feedlot" at bounding box center [1113, 578] width 59 height 15
